Goal: Find specific fact: Find specific fact

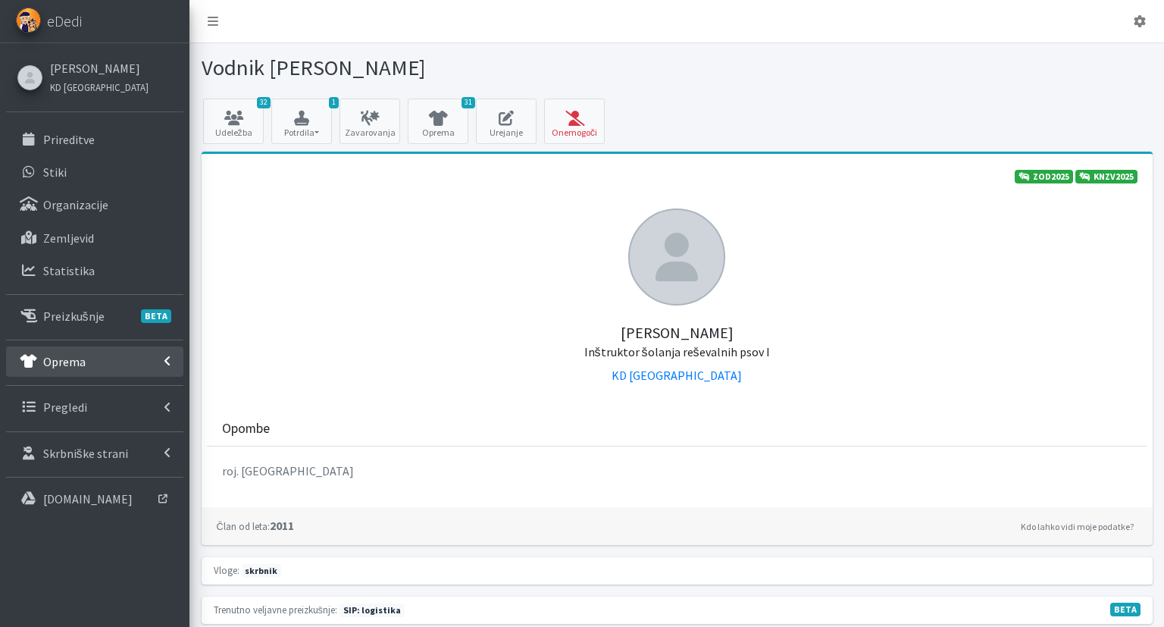
click at [86, 347] on link "Oprema" at bounding box center [94, 361] width 177 height 30
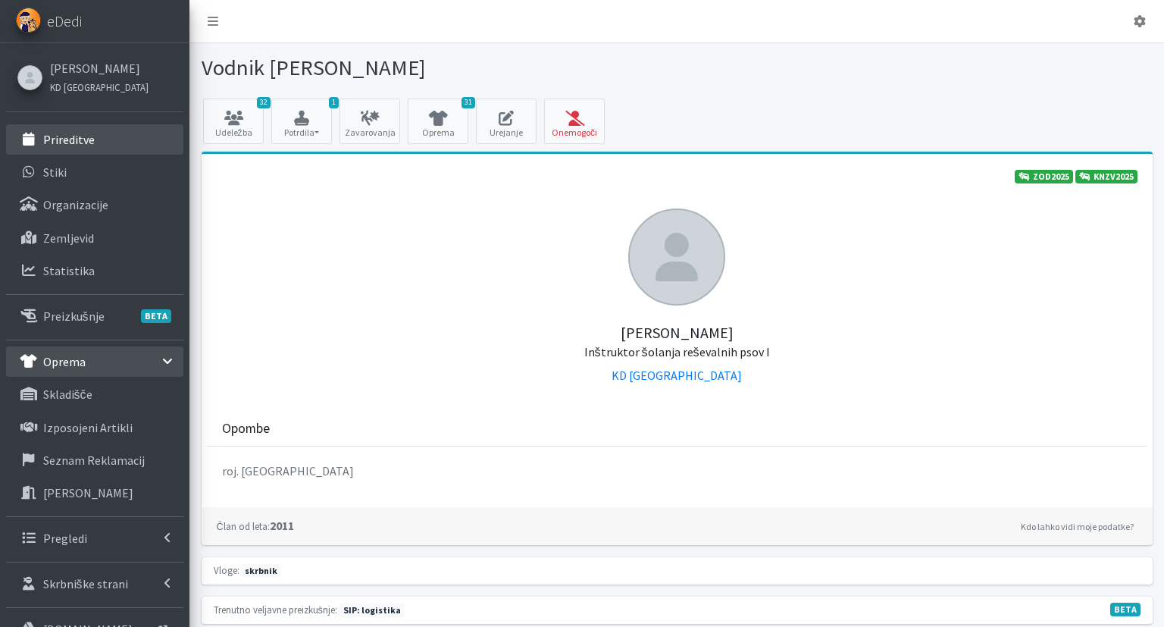
click at [162, 136] on link "Prireditve" at bounding box center [94, 139] width 177 height 30
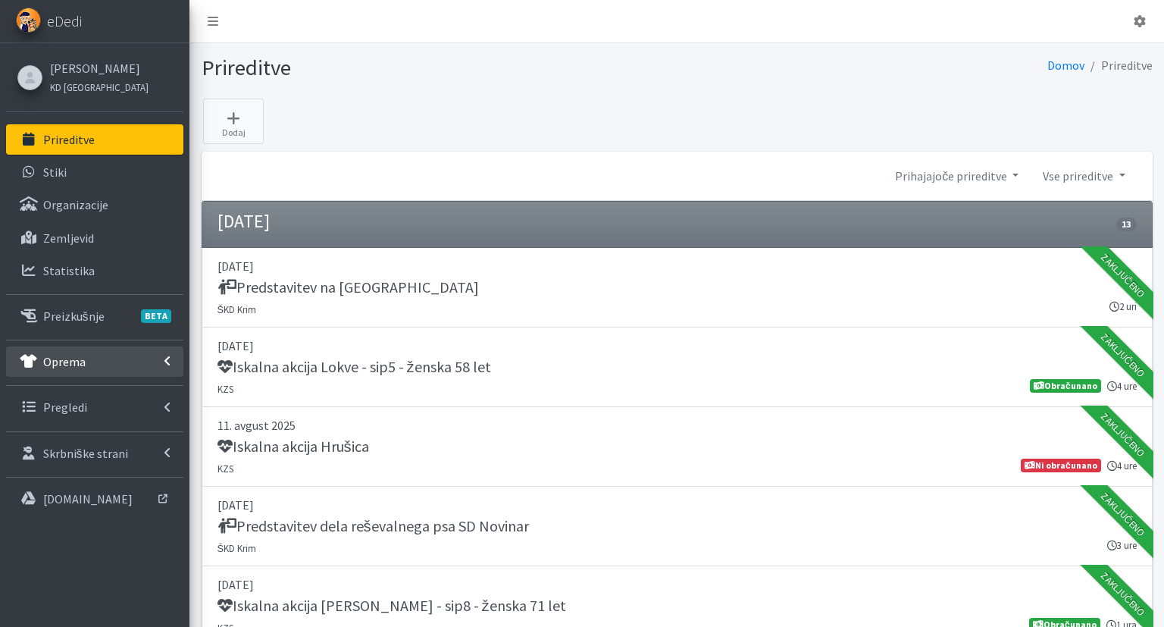
click at [117, 372] on link "Oprema" at bounding box center [94, 361] width 177 height 30
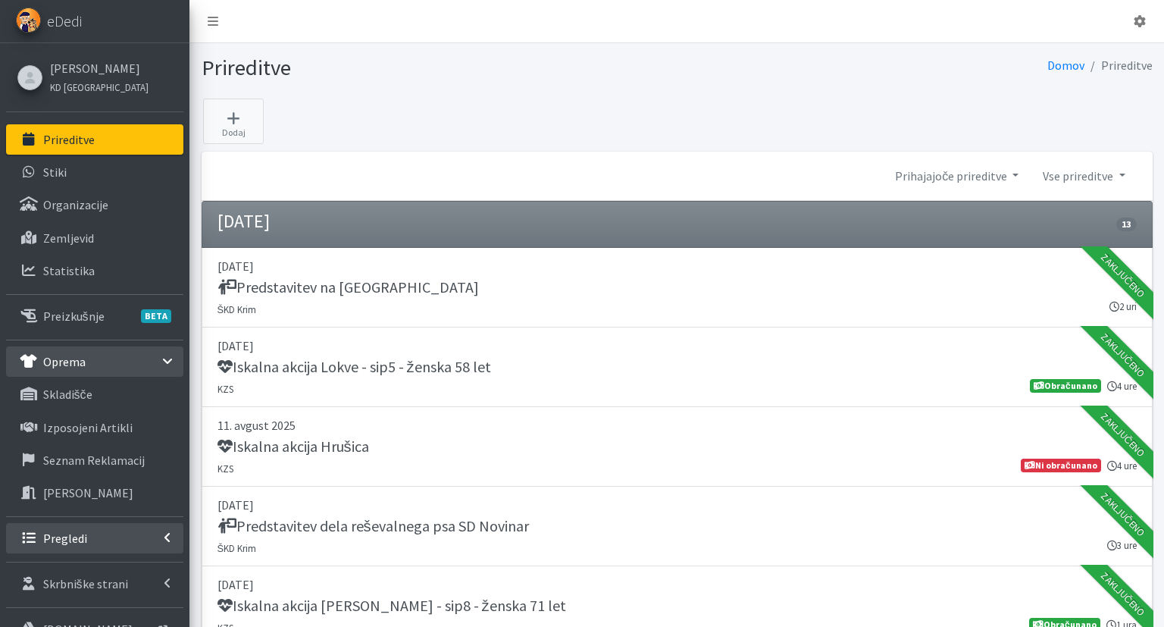
click at [99, 548] on link "Pregledi" at bounding box center [94, 538] width 177 height 30
click at [92, 571] on link "Vodniki" at bounding box center [94, 570] width 177 height 30
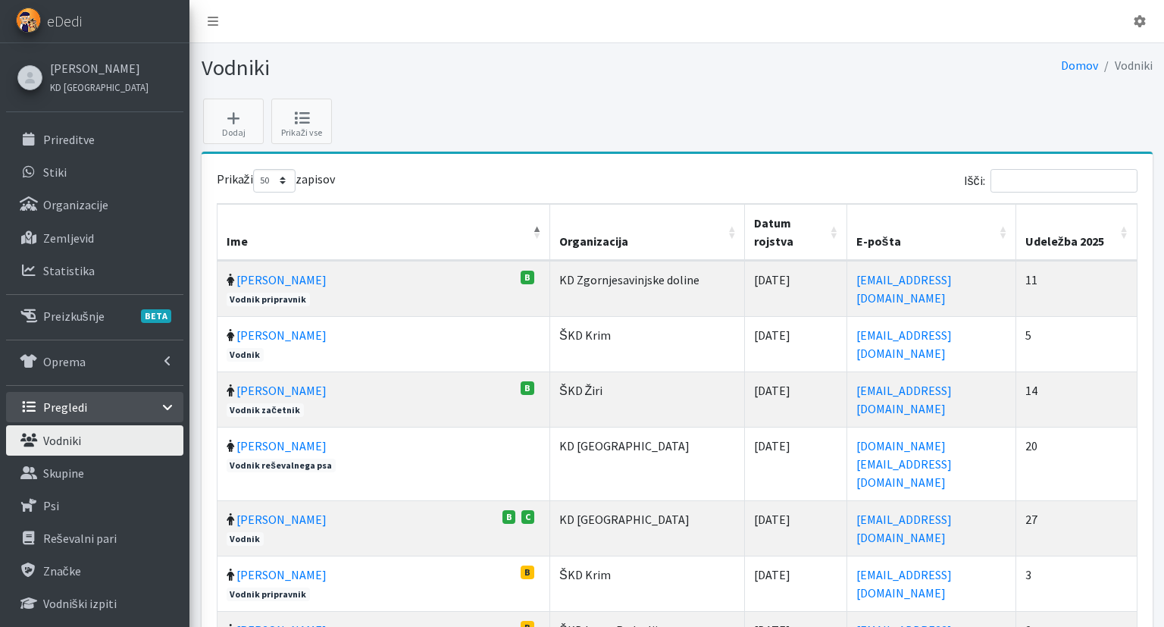
select select "50"
click at [1034, 183] on input "Išči:" at bounding box center [1063, 180] width 147 height 23
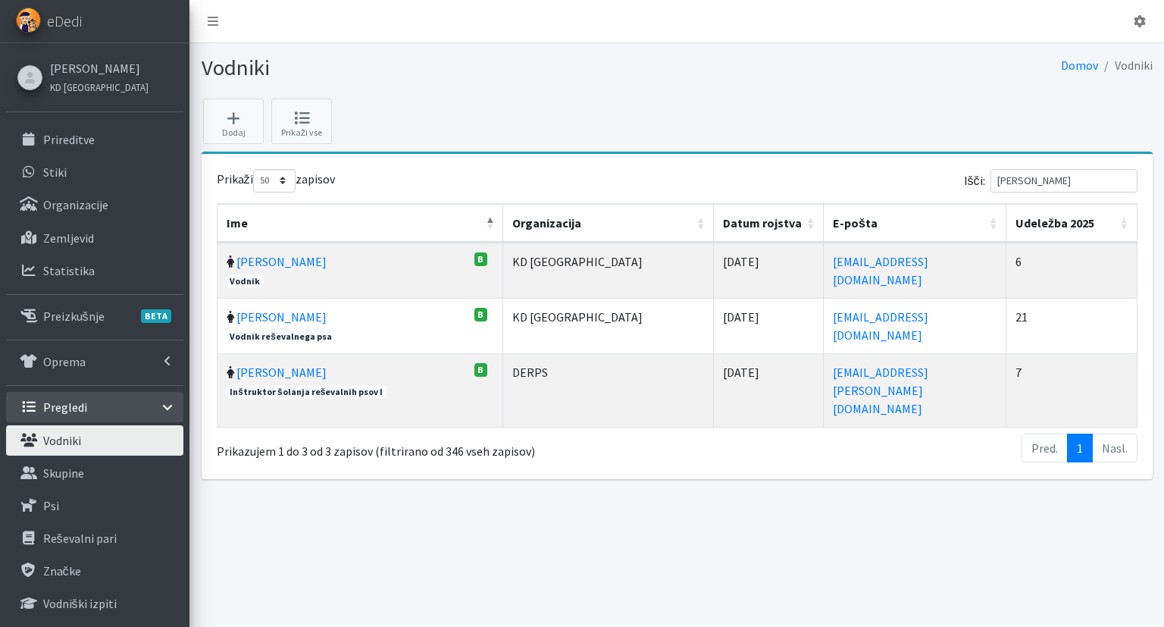
click at [332, 314] on td "[PERSON_NAME] B Vodnik reševalnega psa" at bounding box center [360, 325] width 286 height 55
drag, startPoint x: 732, startPoint y: 324, endPoint x: 658, endPoint y: 324, distance: 74.3
click at [714, 324] on td "[DATE]" at bounding box center [769, 325] width 110 height 55
copy td "[DATE]"
drag, startPoint x: 1035, startPoint y: 178, endPoint x: 962, endPoint y: 185, distance: 73.1
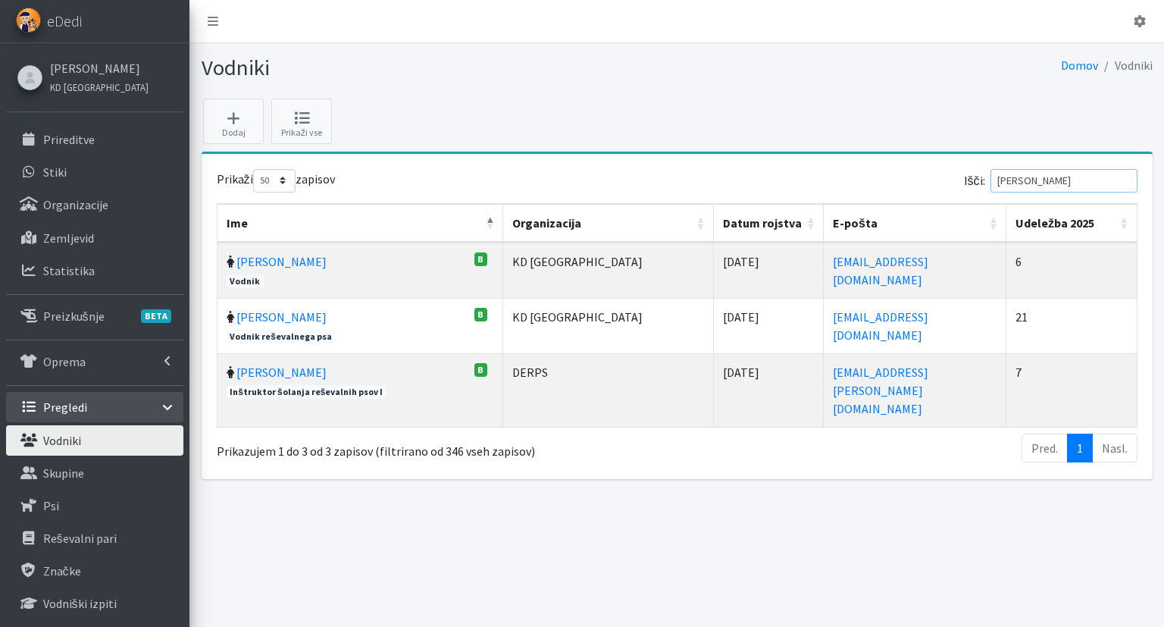
click at [990, 173] on input "[PERSON_NAME]" at bounding box center [1063, 180] width 147 height 23
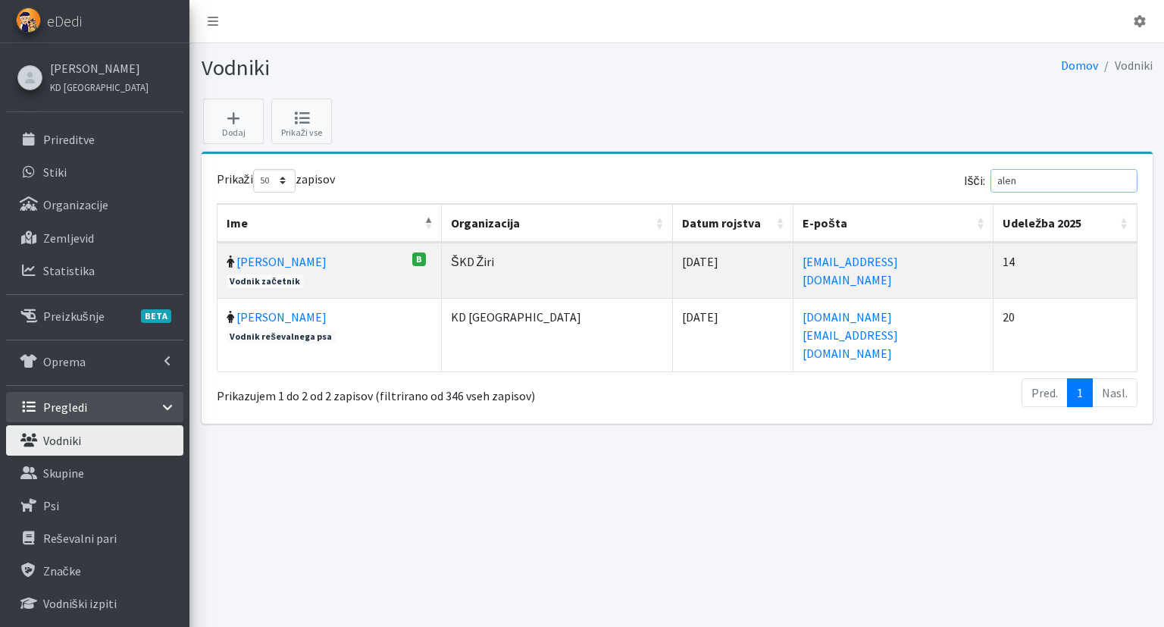
type input "alen"
drag, startPoint x: 711, startPoint y: 312, endPoint x: 616, endPoint y: 317, distance: 94.8
click at [673, 317] on td "[DATE]" at bounding box center [733, 334] width 120 height 73
copy td "[DATE]"
click at [89, 441] on link "Vodniki" at bounding box center [94, 440] width 177 height 30
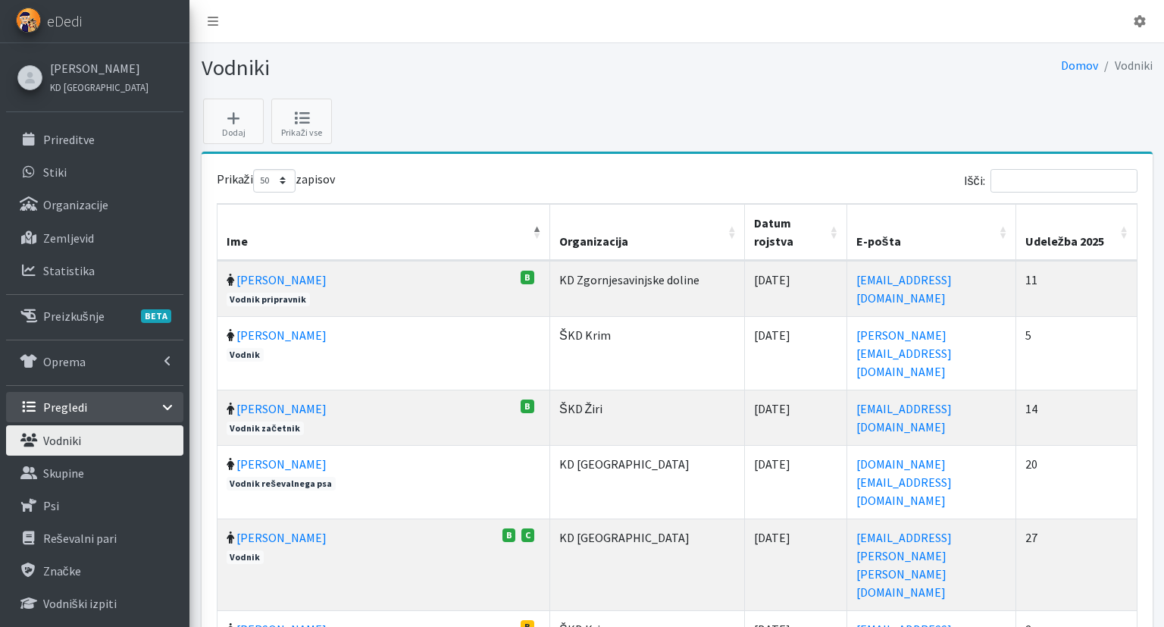
select select "50"
